Goal: Navigation & Orientation: Find specific page/section

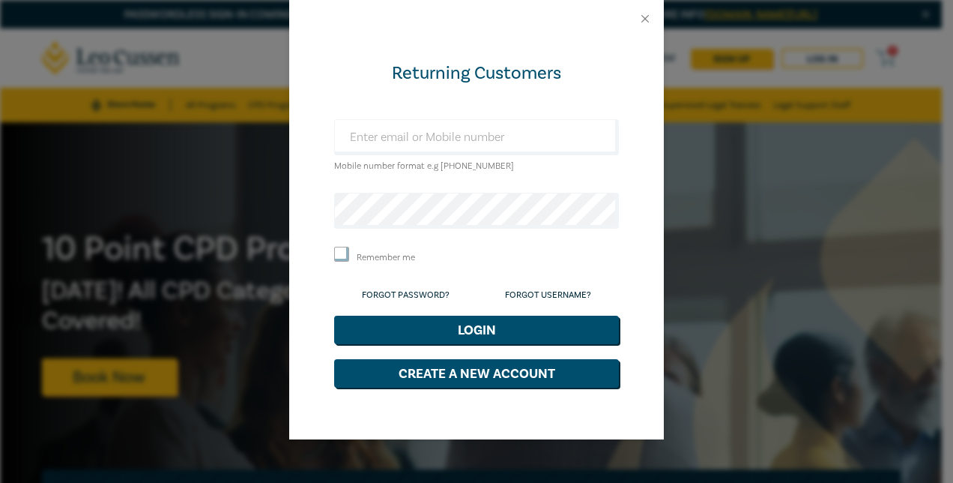
click at [373, 15] on small "Mobile number format e.g [PHONE_NUMBER]" at bounding box center [424, 165] width 180 height 11
click at [373, 15] on input "text" at bounding box center [476, 137] width 285 height 36
drag, startPoint x: 577, startPoint y: 122, endPoint x: 593, endPoint y: 90, distance: 35.9
click at [373, 15] on input "text" at bounding box center [476, 137] width 285 height 36
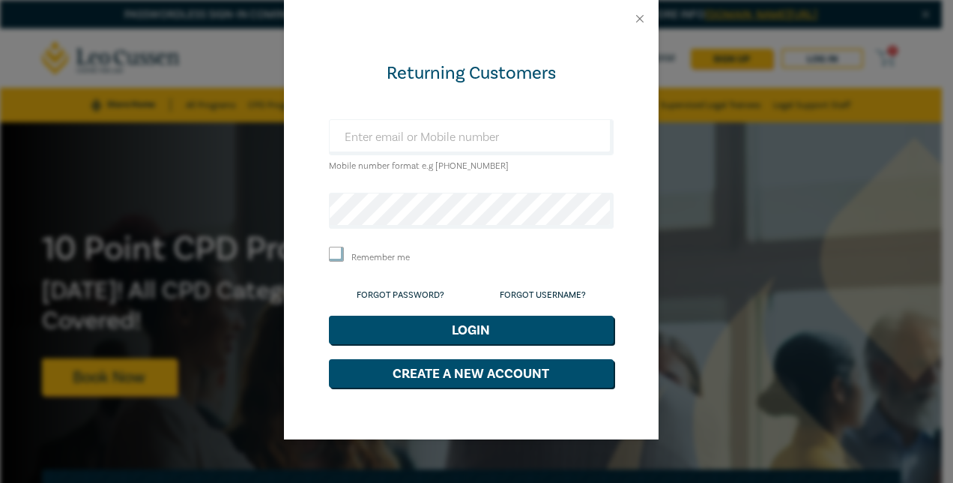
click at [415, 114] on form "Returning Customers Mobile number format e.g +61 000000000 Remember me Forgot P…" at bounding box center [471, 224] width 285 height 326
